Goal: Learn about a topic

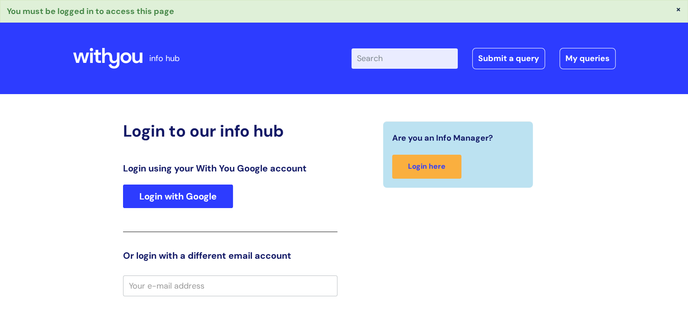
type input "[PERSON_NAME]"
click at [156, 198] on link "Login with Google" at bounding box center [178, 196] width 110 height 24
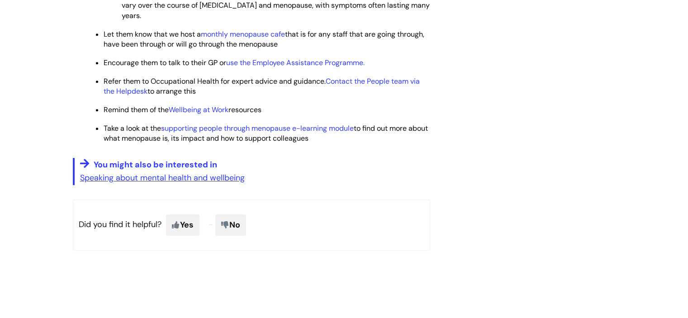
scroll to position [648, 0]
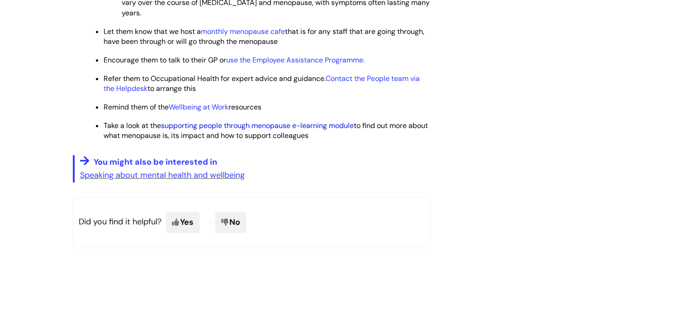
click at [239, 129] on link "supporting people through menopause e-learning module" at bounding box center [257, 125] width 193 height 9
